Goal: Task Accomplishment & Management: Use online tool/utility

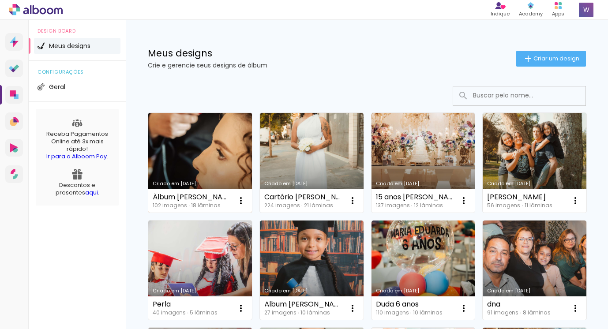
click at [213, 140] on link "Criado em [DATE]" at bounding box center [200, 163] width 104 height 100
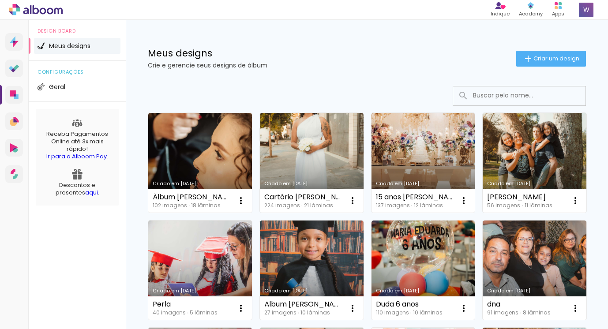
click at [0, 0] on neon-animated-pages "Confirmar Cancelar" at bounding box center [0, 0] width 0 height 0
